Goal: Task Accomplishment & Management: Manage account settings

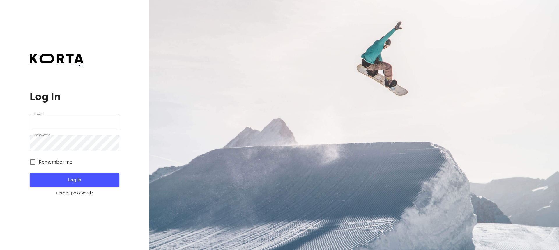
type input "[EMAIL_ADDRESS][DOMAIN_NAME]"
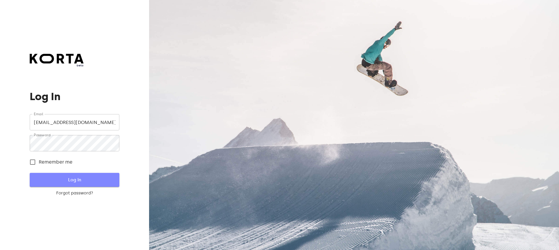
click at [78, 183] on span "Log In" at bounding box center [74, 180] width 71 height 8
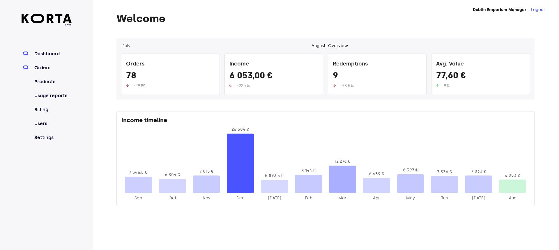
drag, startPoint x: 42, startPoint y: 68, endPoint x: 45, endPoint y: 66, distance: 3.4
click at [42, 68] on link "Orders" at bounding box center [52, 67] width 39 height 7
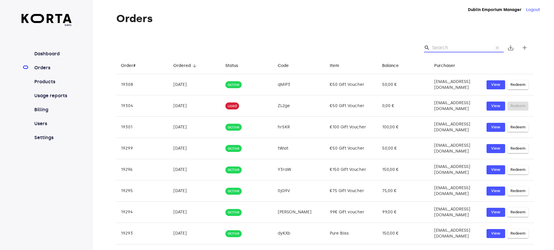
click at [452, 47] on input "Search" at bounding box center [460, 47] width 56 height 9
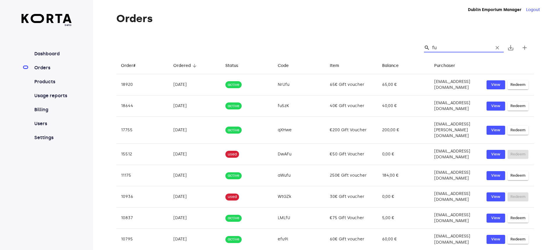
type input "f"
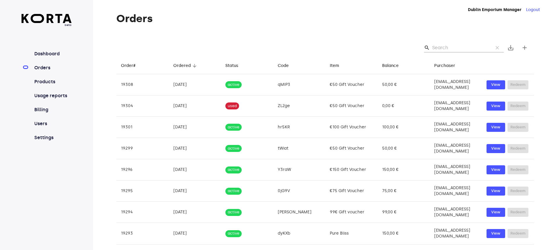
click at [450, 46] on input "Search" at bounding box center [460, 47] width 56 height 9
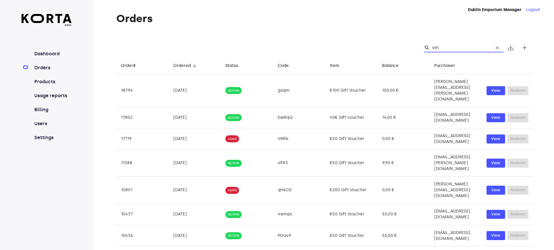
type input "vina"
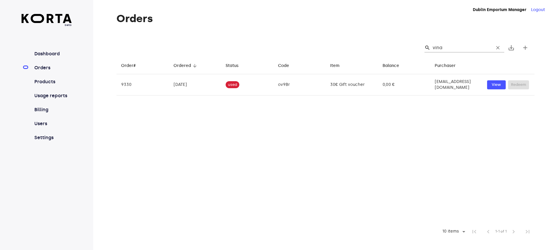
click at [450, 48] on input "vina" at bounding box center [460, 47] width 56 height 9
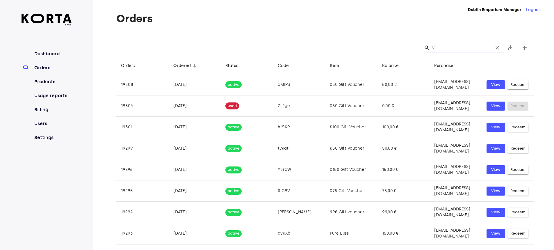
type input "v"
drag, startPoint x: 449, startPoint y: 47, endPoint x: 424, endPoint y: 46, distance: 24.8
click at [424, 46] on div "search v clear" at bounding box center [462, 47] width 84 height 9
paste input "[EMAIL_ADDRESS][DOMAIN_NAME]"
type input "[EMAIL_ADDRESS][DOMAIN_NAME]"
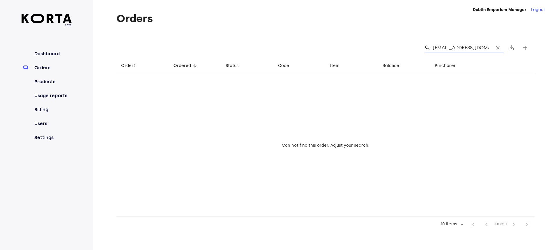
click at [485, 46] on input "[EMAIL_ADDRESS][DOMAIN_NAME]" at bounding box center [460, 47] width 56 height 9
type input "p"
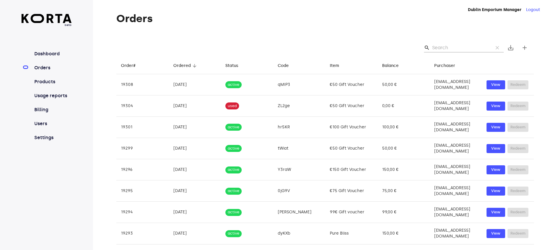
click at [441, 47] on input "Search" at bounding box center [460, 47] width 56 height 9
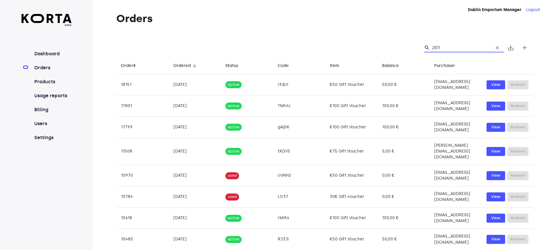
type input "2019"
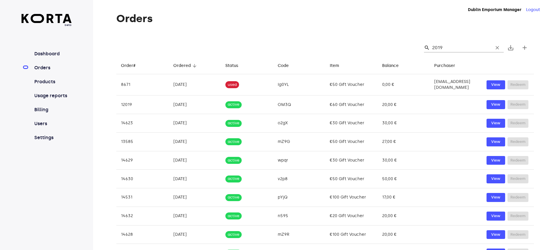
click at [445, 50] on input "2019" at bounding box center [460, 47] width 56 height 9
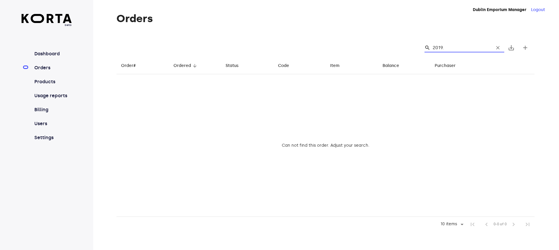
type input "2019.0"
click at [458, 45] on input "2019.0" at bounding box center [460, 47] width 56 height 9
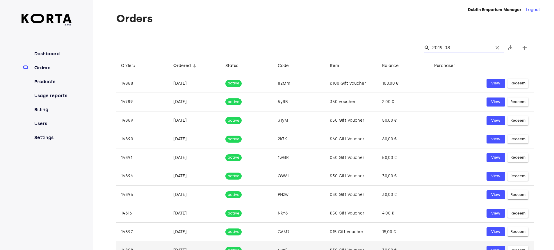
type input "2019-08"
